Goal: Task Accomplishment & Management: Manage account settings

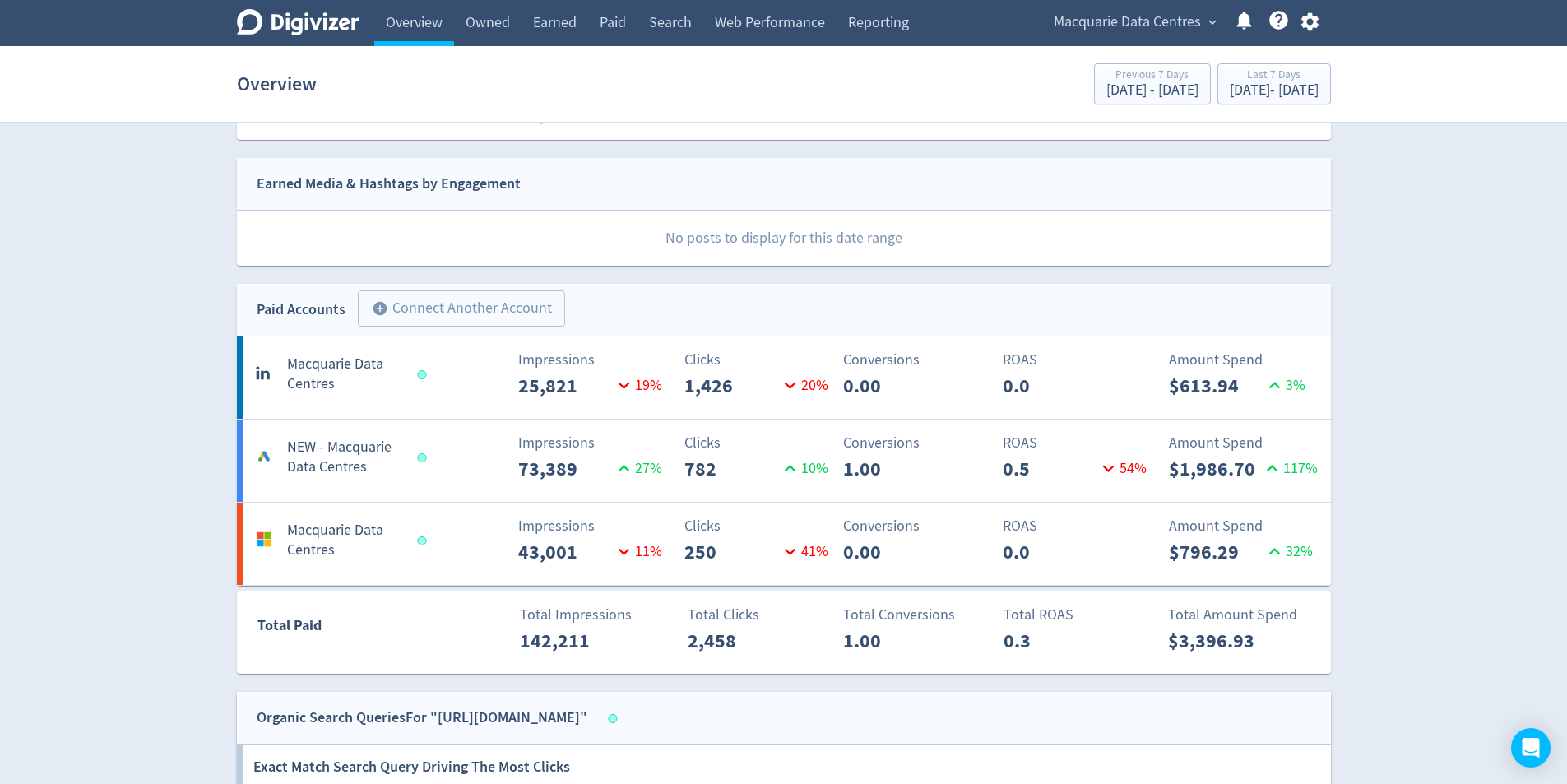
scroll to position [33, 0]
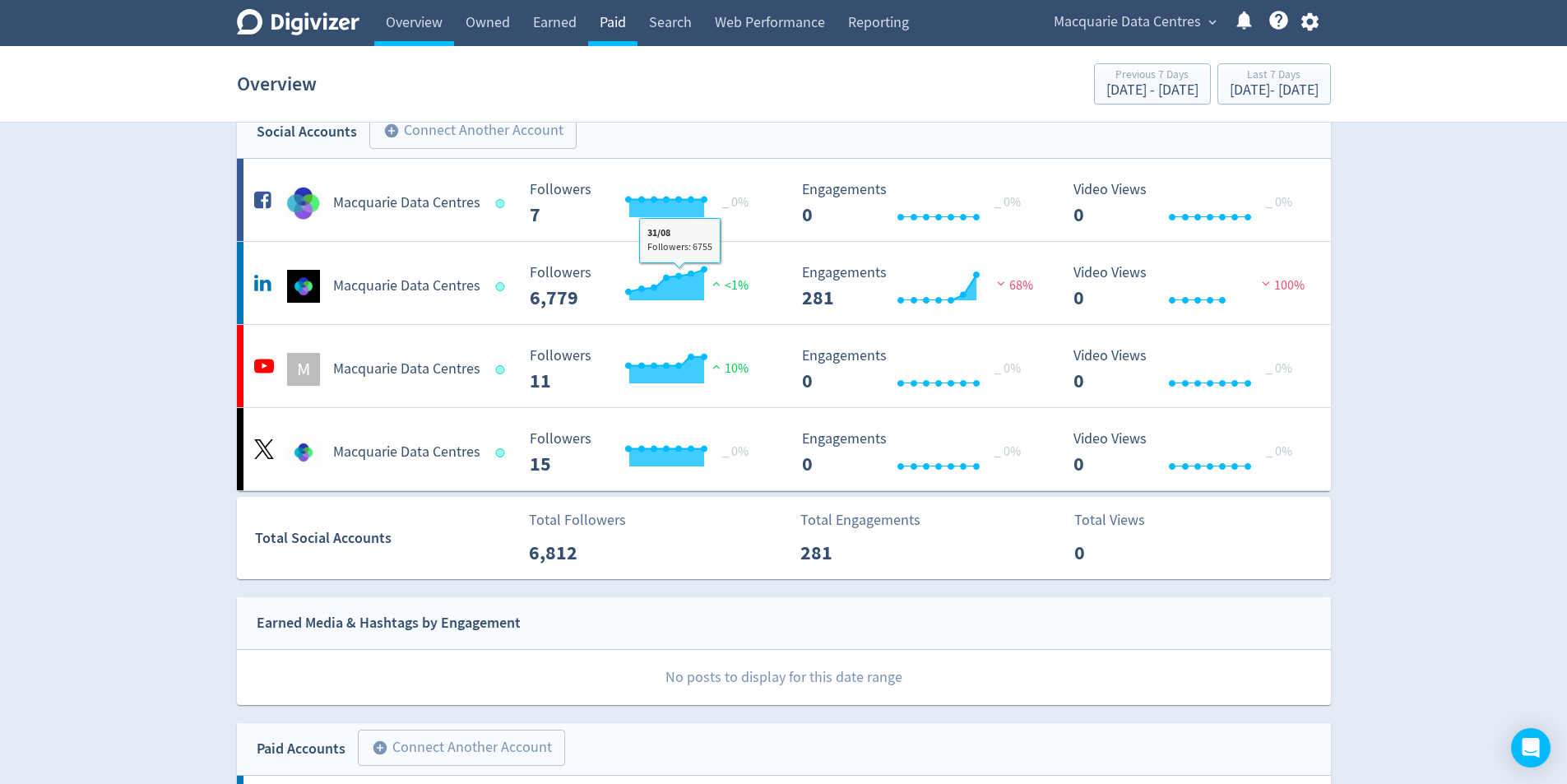
click at [600, 24] on link "Paid" at bounding box center [613, 23] width 49 height 46
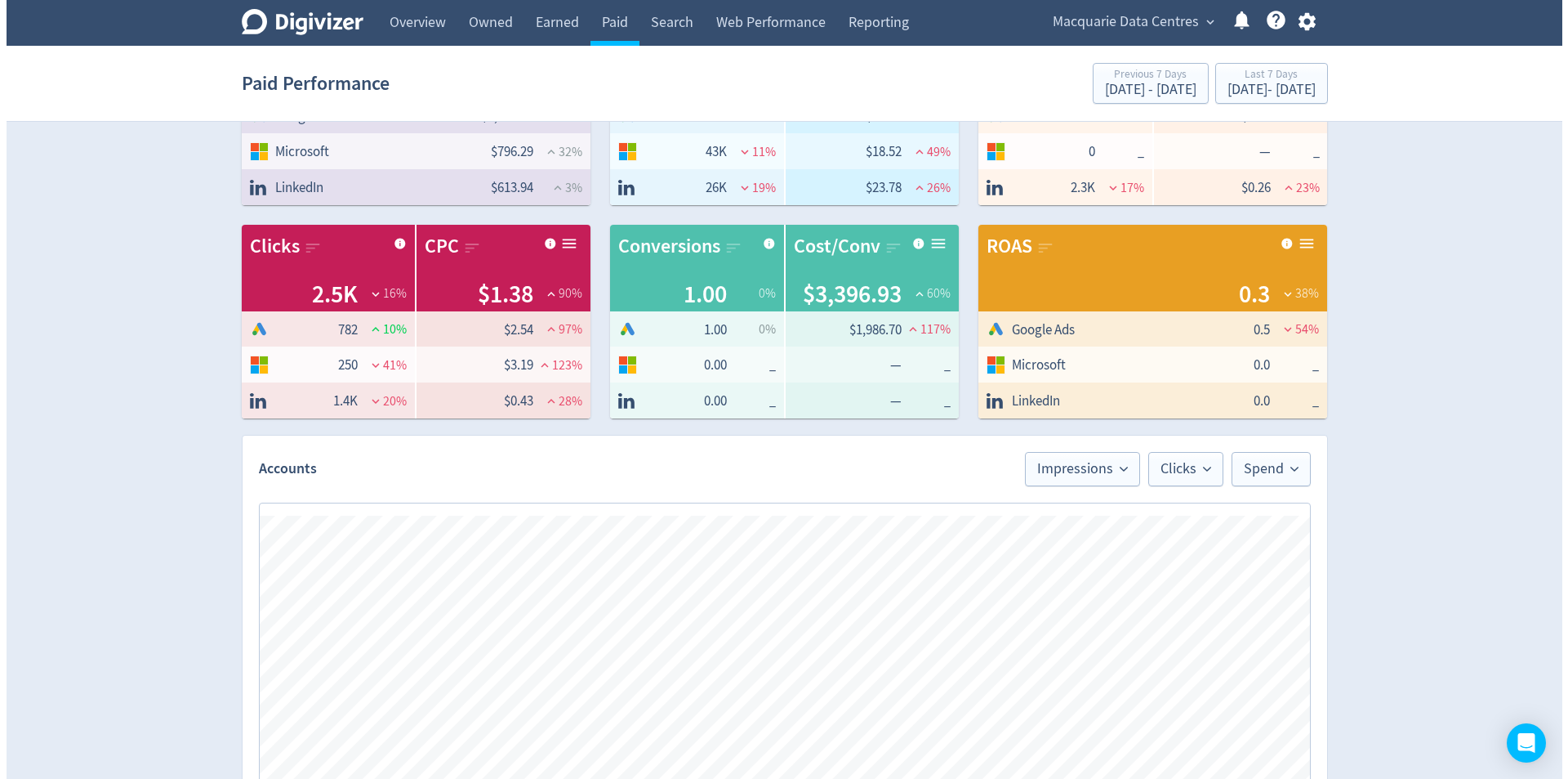
scroll to position [653, 0]
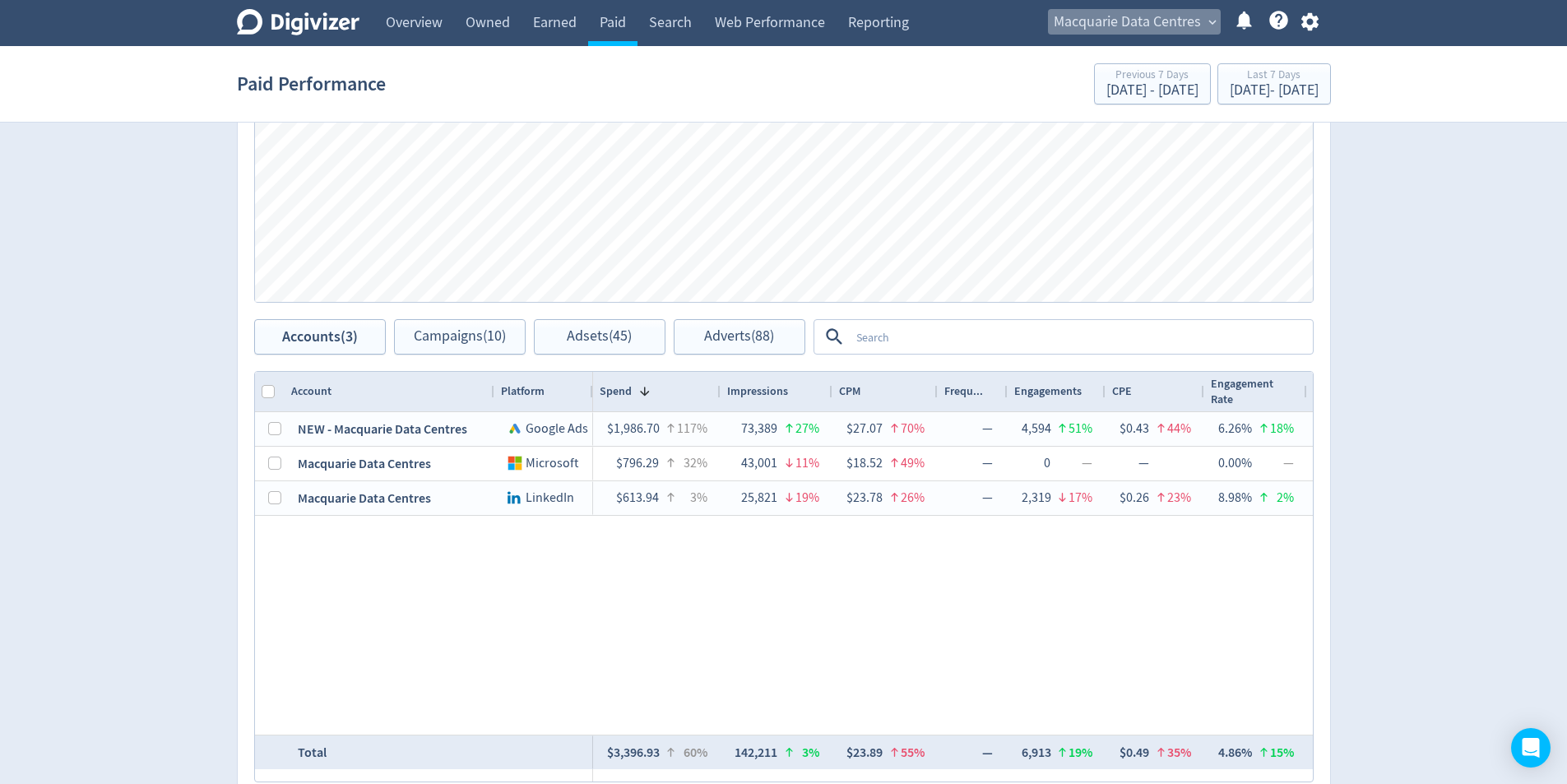
click at [1130, 15] on span "Macquarie Data Centres" at bounding box center [1128, 22] width 148 height 26
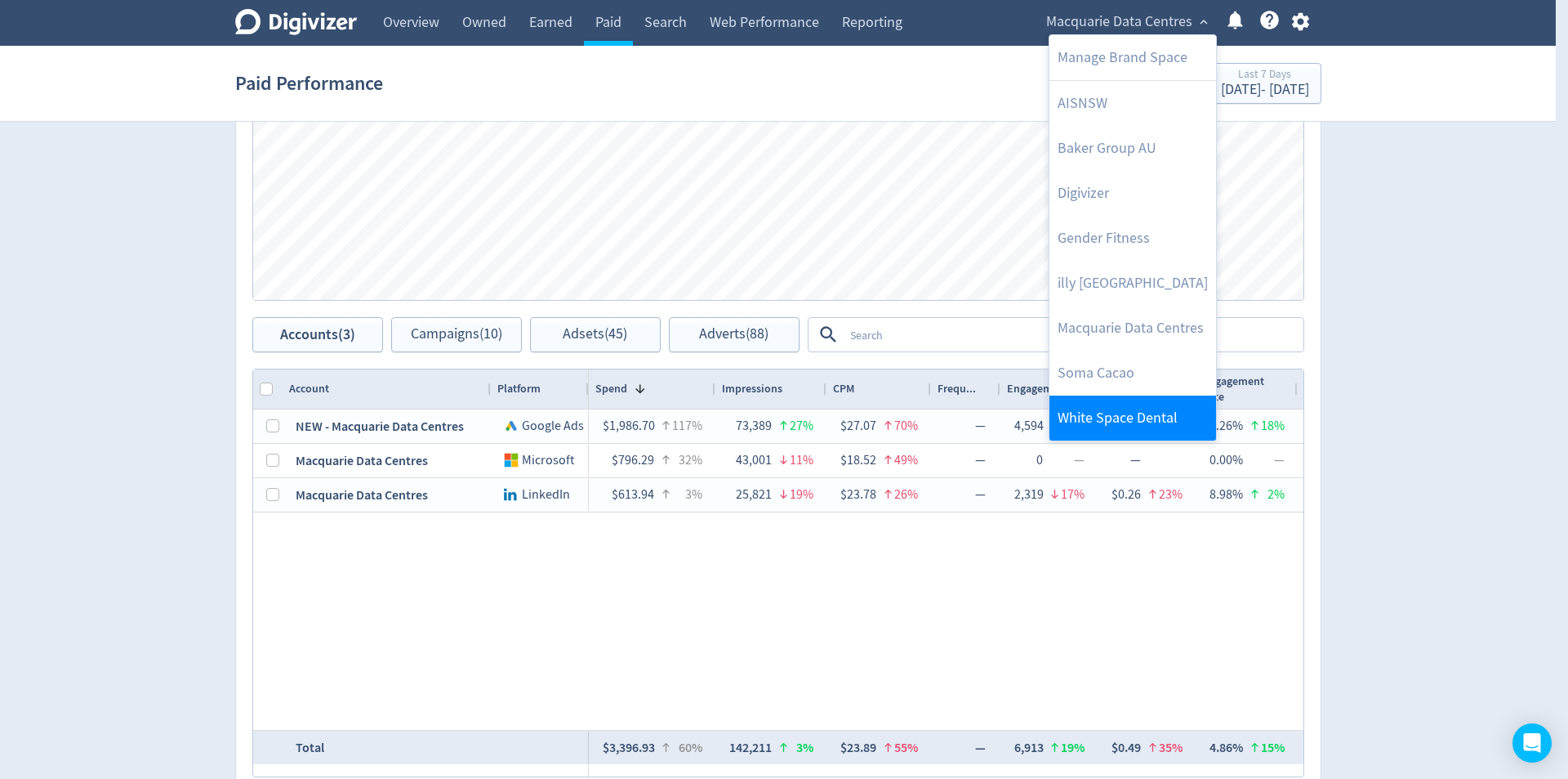
click at [1169, 405] on link "White Space Dental" at bounding box center [1133, 418] width 166 height 45
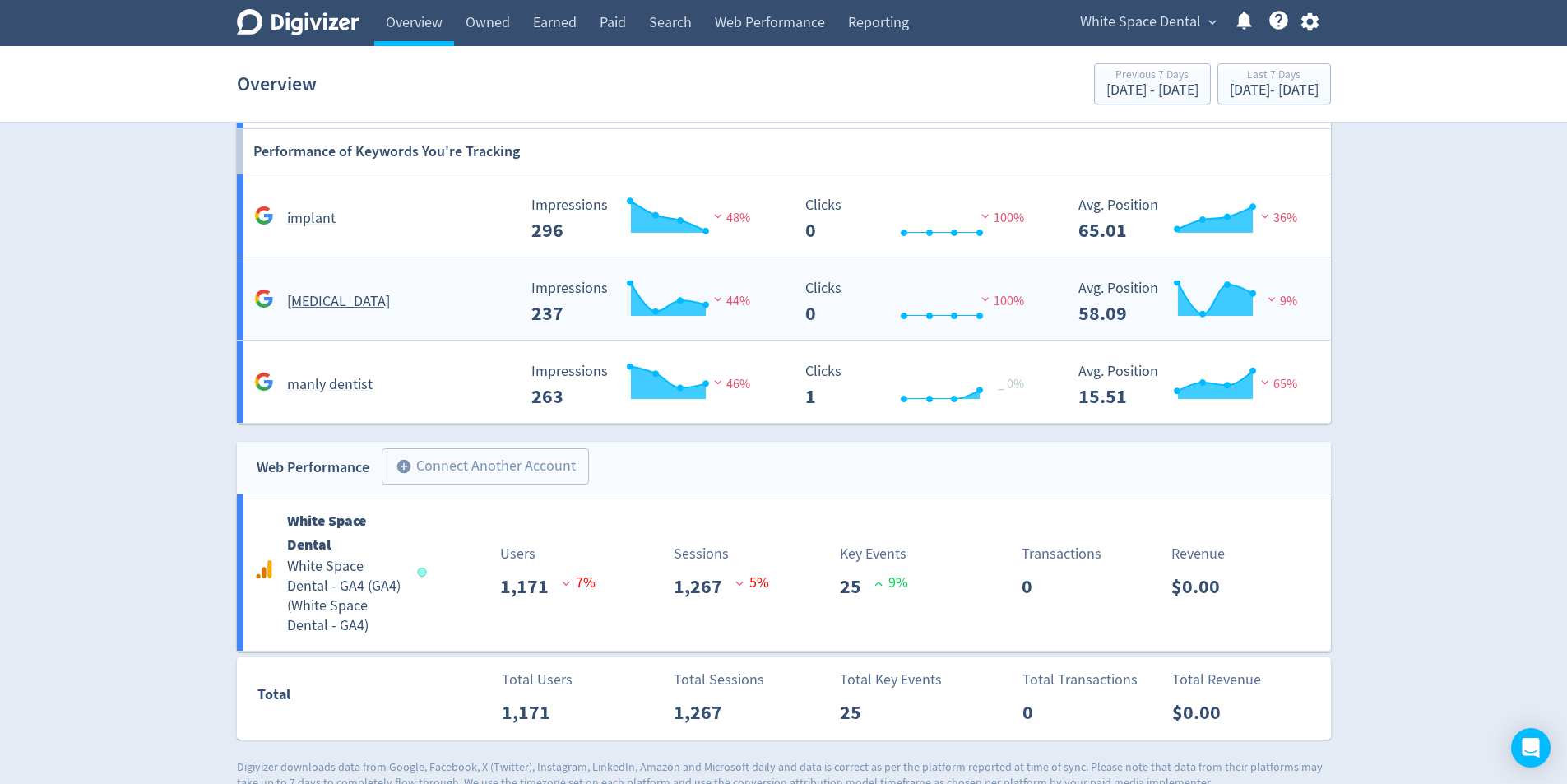
scroll to position [1159, 0]
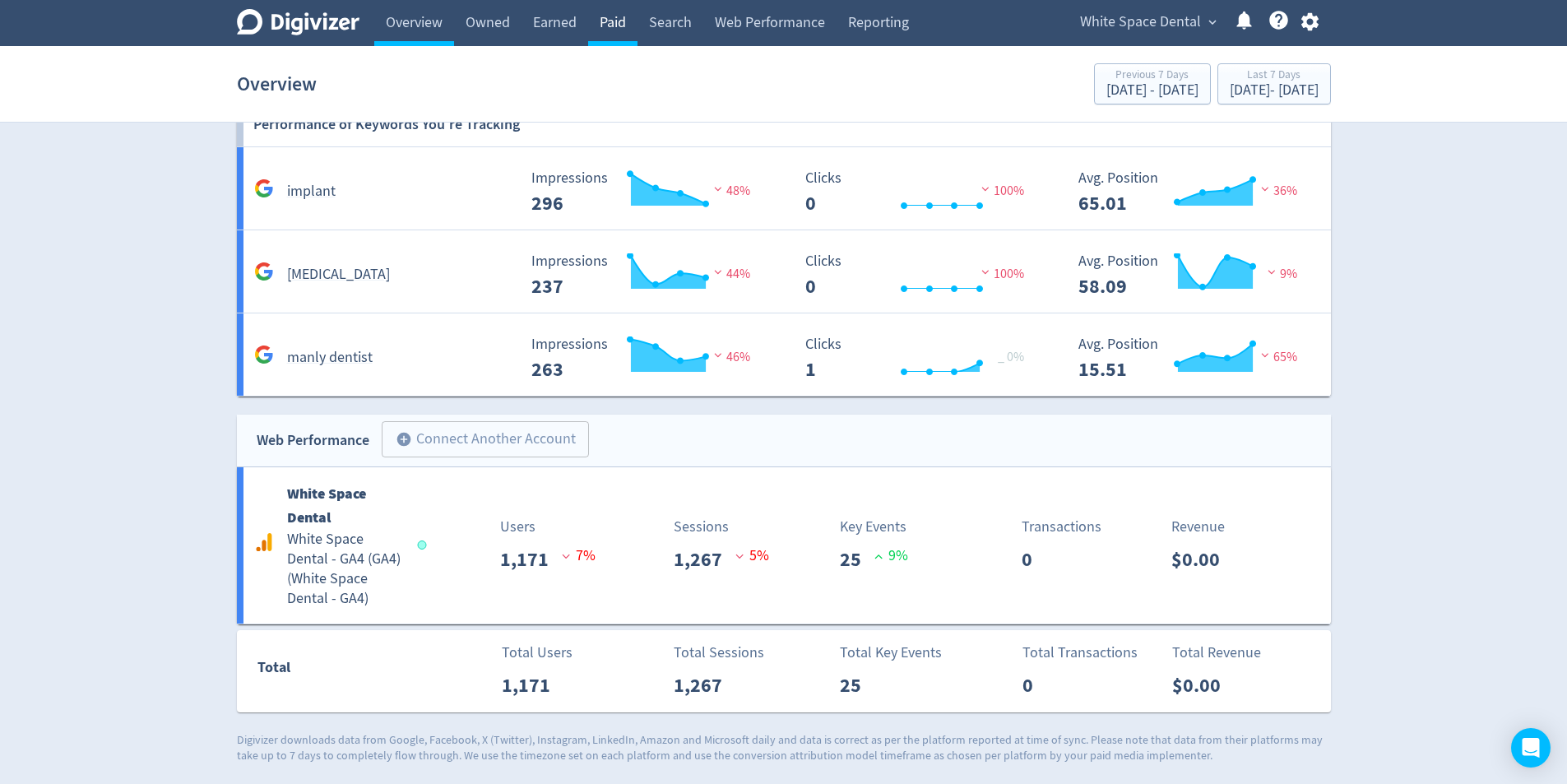
click at [603, 16] on link "Paid" at bounding box center [613, 23] width 49 height 46
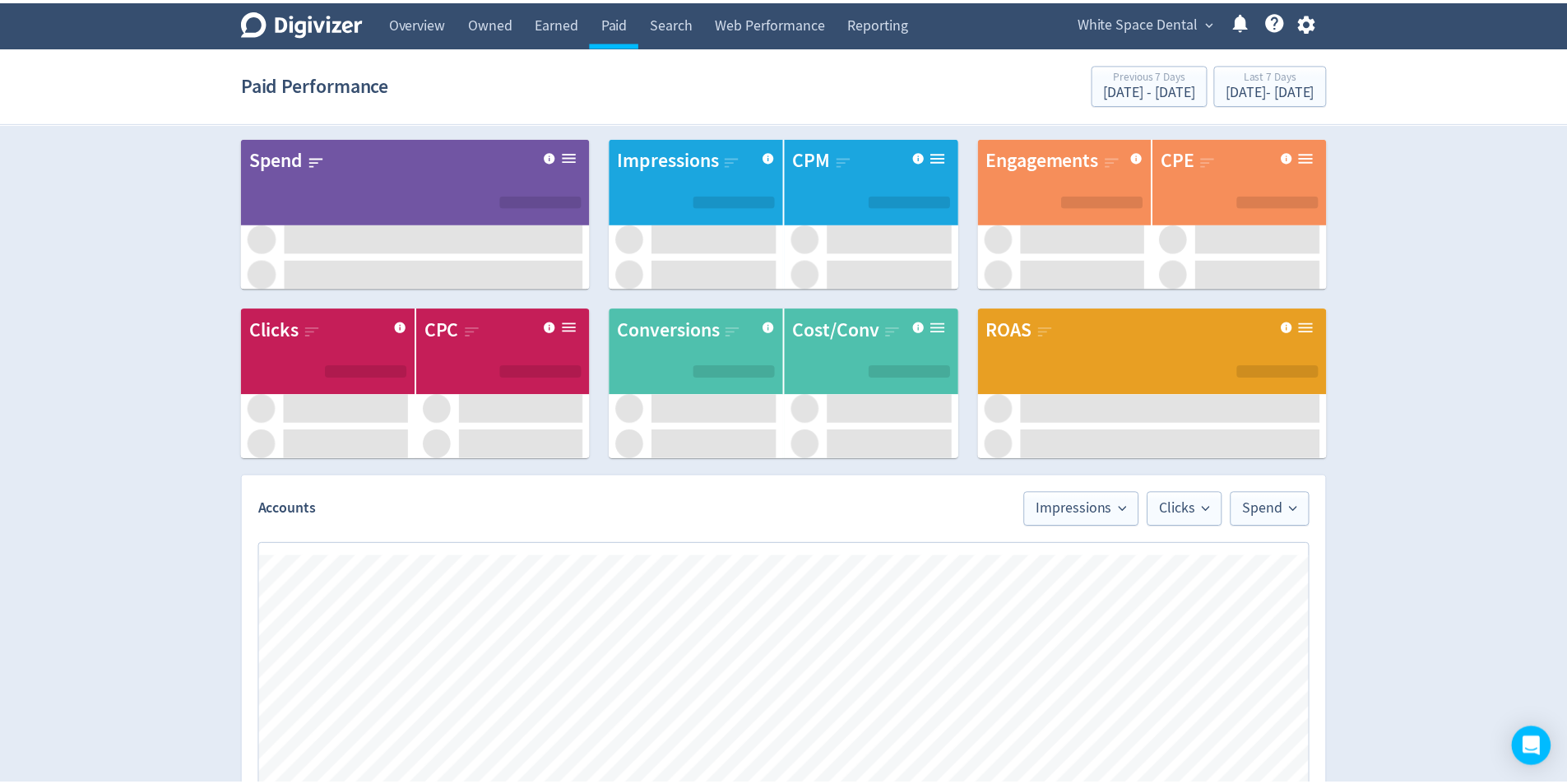
scroll to position [675, 0]
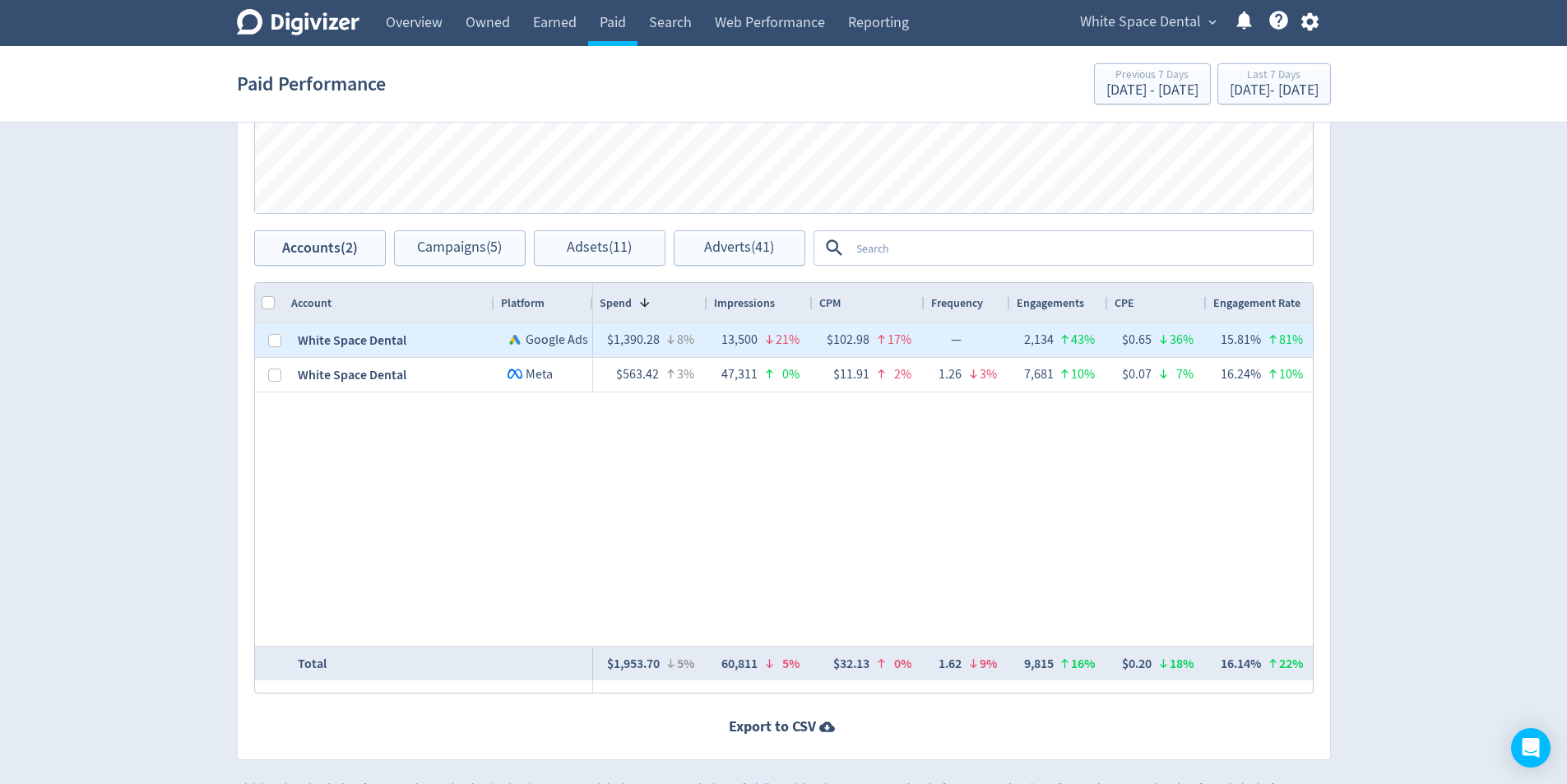
click at [386, 340] on div "White Space Dental" at bounding box center [389, 340] width 210 height 34
click at [272, 334] on input "Press Space to toggle row selection (unchecked)" at bounding box center [274, 341] width 13 height 13
checkbox input "true"
checkbox input "false"
click at [480, 249] on span "Campaigns (5)" at bounding box center [459, 248] width 85 height 15
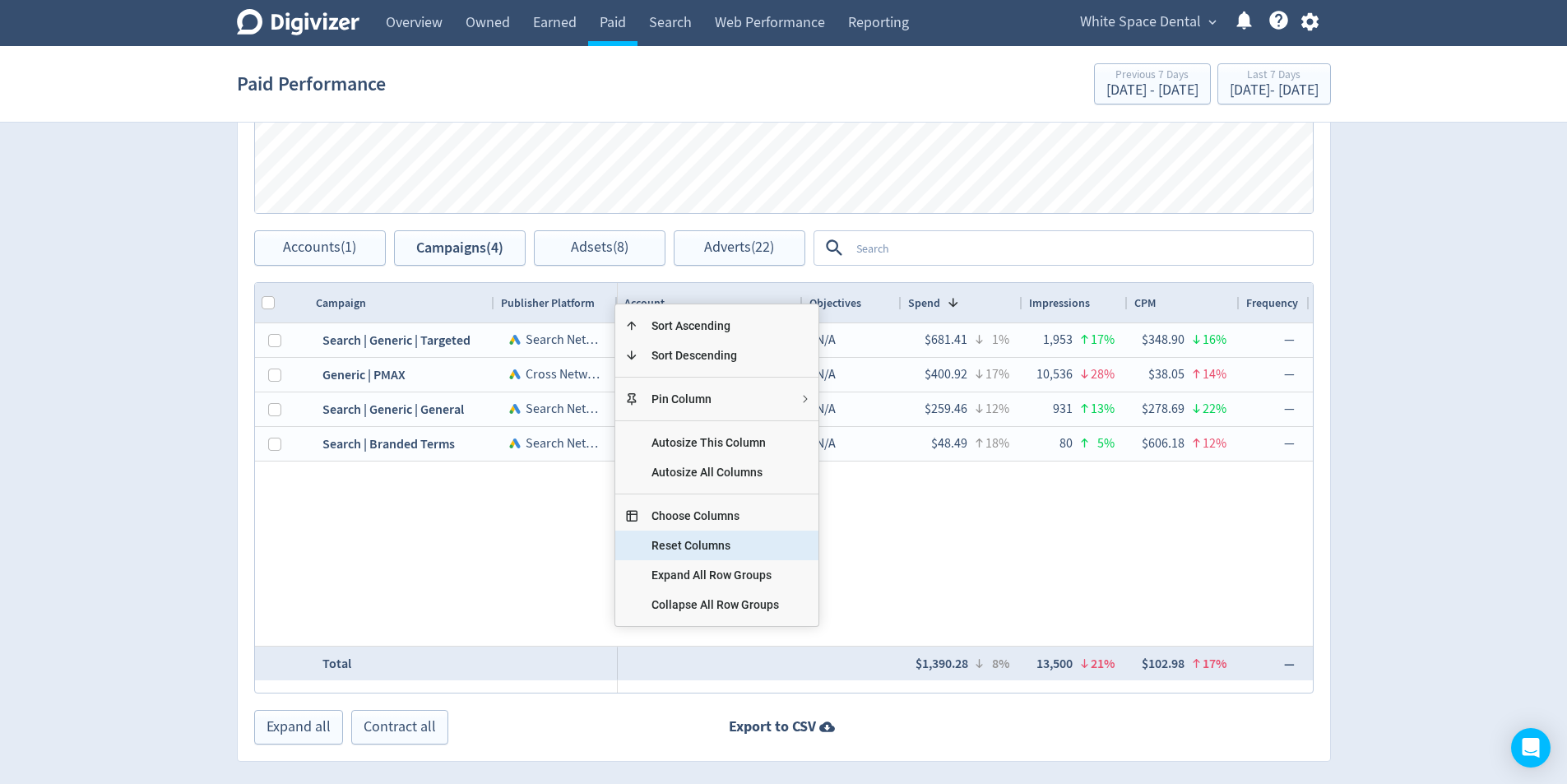
click at [712, 515] on span "Choose Columns" at bounding box center [715, 515] width 154 height 30
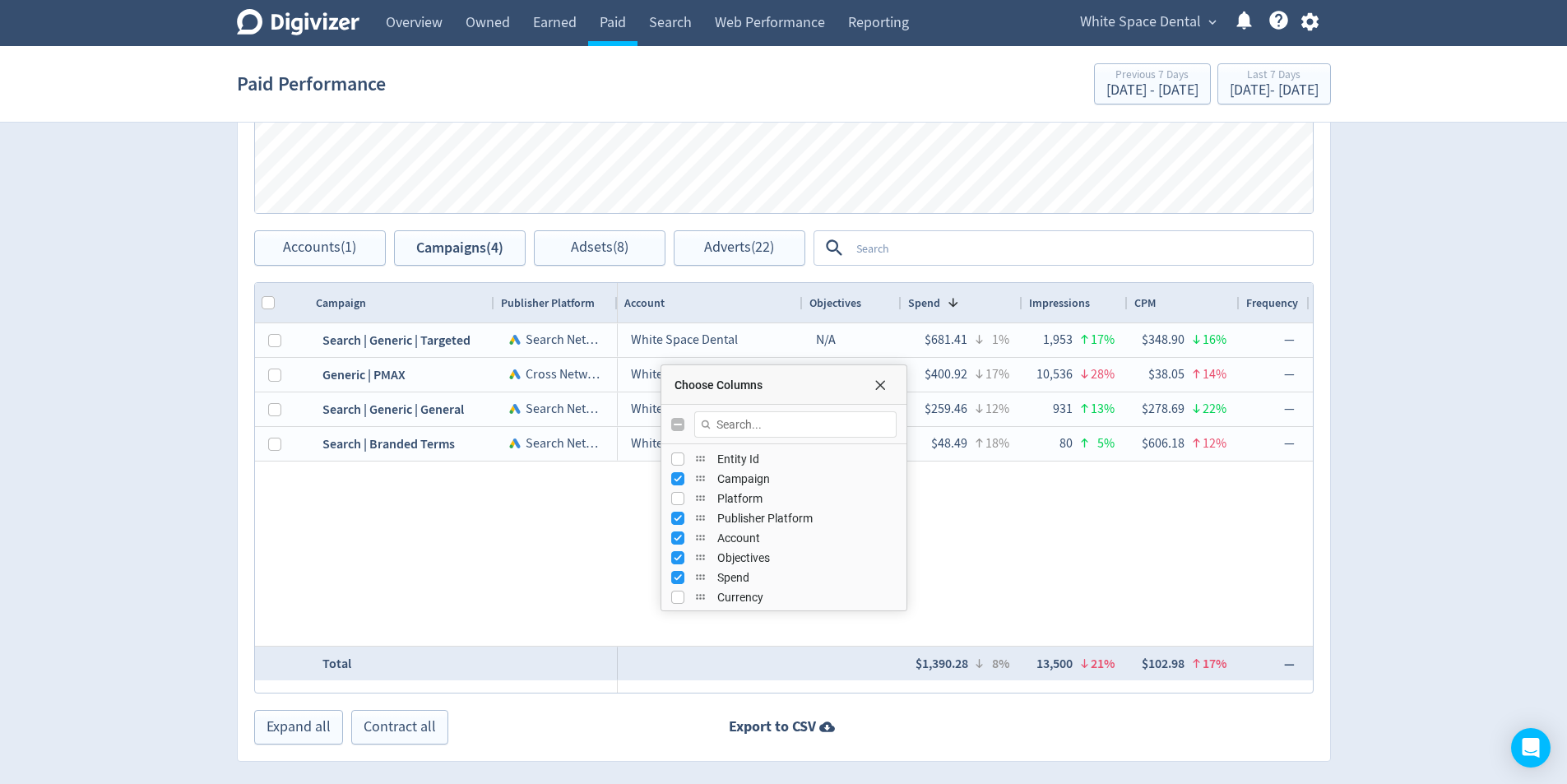
click at [684, 460] on div "Entity Id" at bounding box center [784, 459] width 225 height 20
click at [681, 462] on input "Press SPACE to toggle visibility (hidden)" at bounding box center [678, 459] width 13 height 13
checkbox input "true"
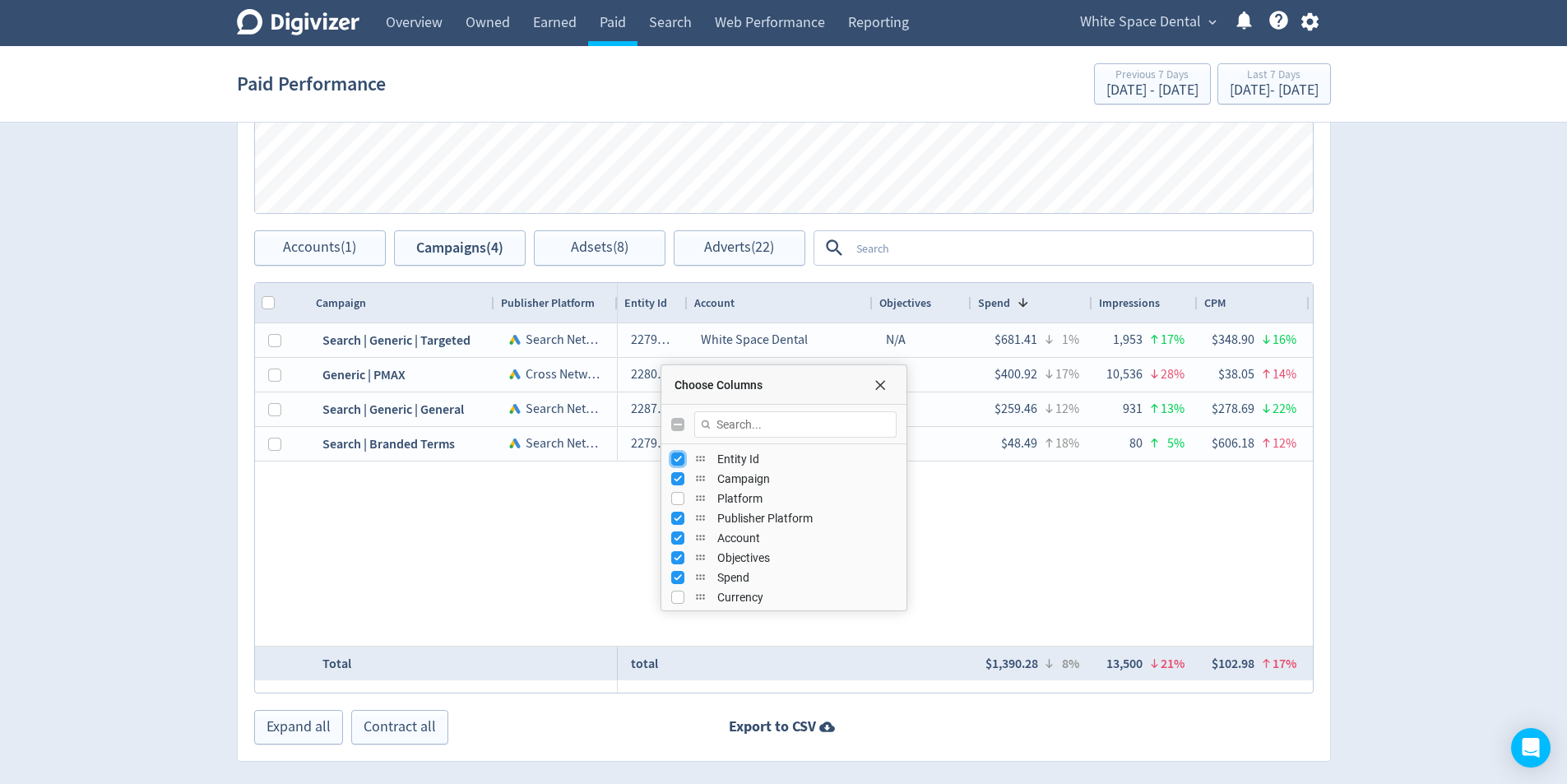
click at [879, 392] on div "Choose Columns" at bounding box center [784, 384] width 245 height 39
click at [881, 388] on span "Choose Columns" at bounding box center [880, 384] width 13 height 13
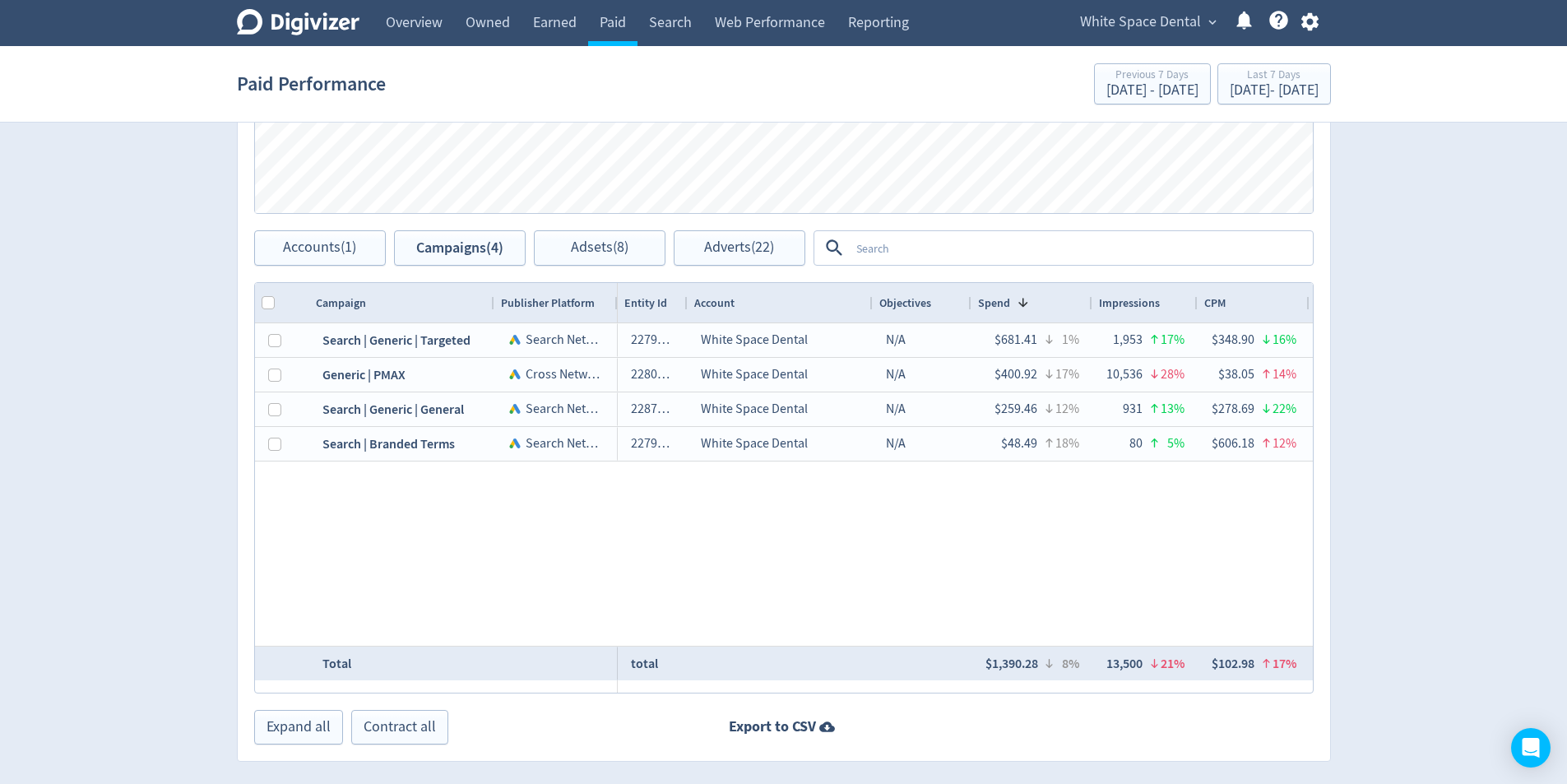
drag, startPoint x: 684, startPoint y: 301, endPoint x: 854, endPoint y: 318, distance: 170.8
click at [691, 311] on div at bounding box center [686, 302] width 6 height 39
